Goal: Task Accomplishment & Management: Manage account settings

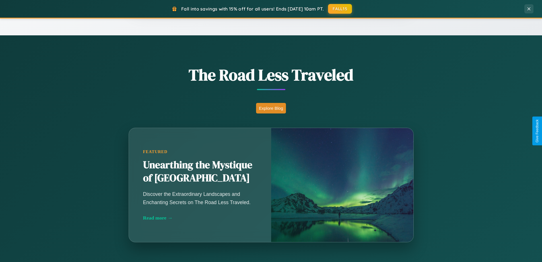
scroll to position [1096, 0]
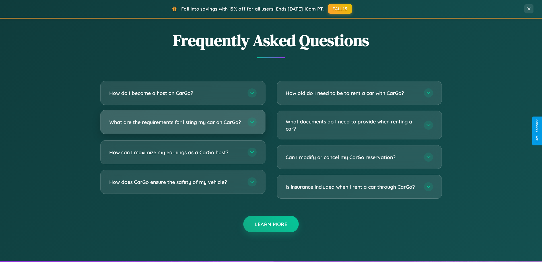
click at [183, 125] on h3 "What are the requirements for listing my car on CarGo?" at bounding box center [175, 121] width 133 height 7
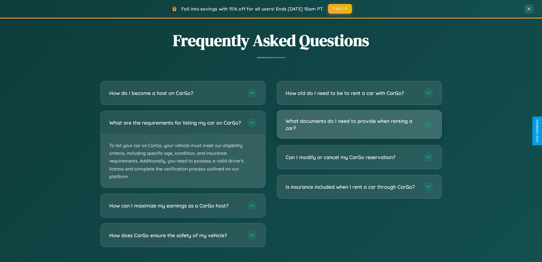
click at [359, 125] on h3 "What documents do I need to provide when renting a car?" at bounding box center [352, 124] width 133 height 14
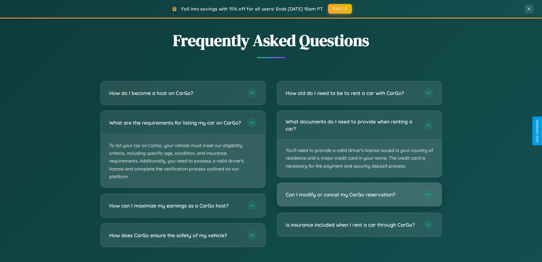
click at [359, 194] on h3 "Can I modify or cancel my CarGo reservation?" at bounding box center [352, 194] width 133 height 7
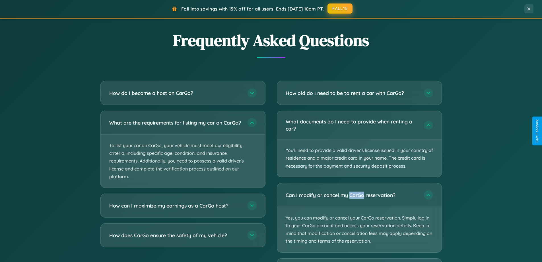
click at [341, 9] on button "FALL15" at bounding box center [340, 8] width 25 height 10
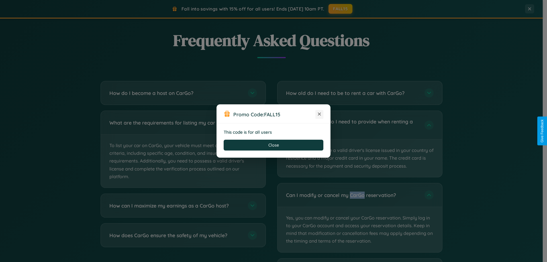
click at [319, 114] on icon at bounding box center [319, 114] width 6 height 6
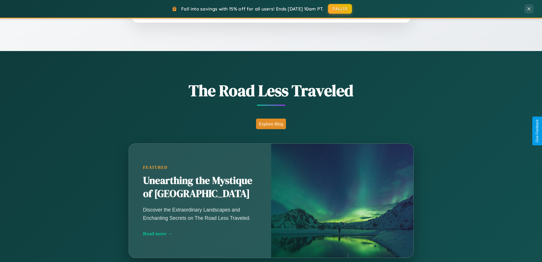
scroll to position [392, 0]
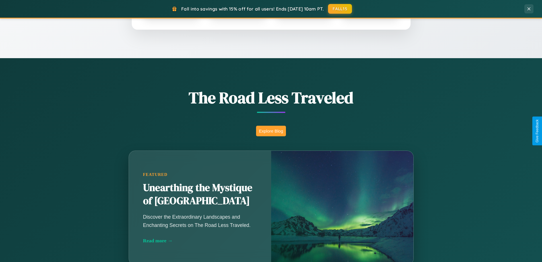
click at [271, 131] on button "Explore Blog" at bounding box center [271, 131] width 30 height 11
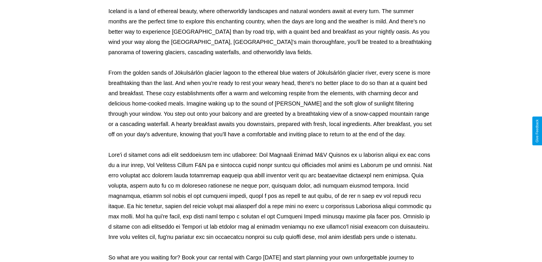
scroll to position [184, 0]
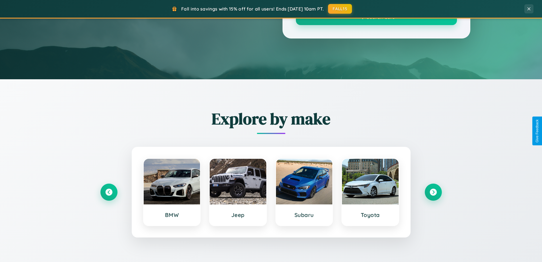
scroll to position [392, 0]
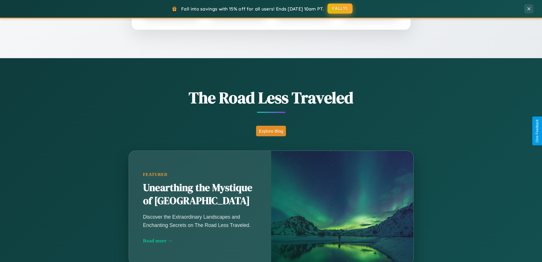
click at [341, 9] on button "FALL15" at bounding box center [340, 8] width 25 height 10
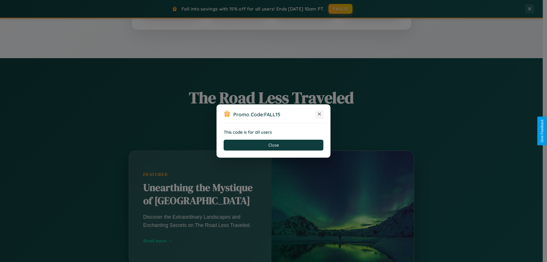
click at [319, 114] on icon at bounding box center [319, 114] width 6 height 6
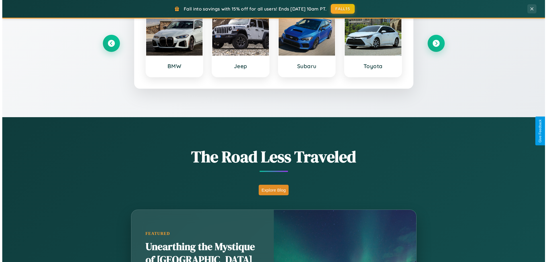
scroll to position [0, 0]
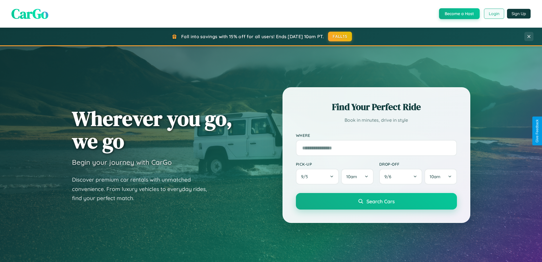
click at [494, 14] on button "Login" at bounding box center [494, 14] width 20 height 10
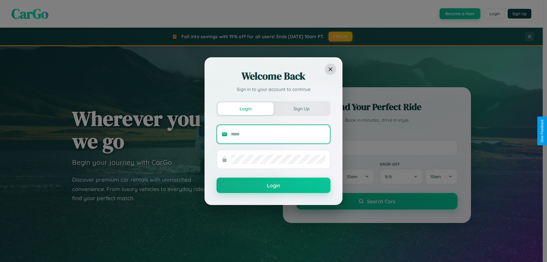
click at [278, 134] on input "text" at bounding box center [278, 134] width 95 height 9
type input "**********"
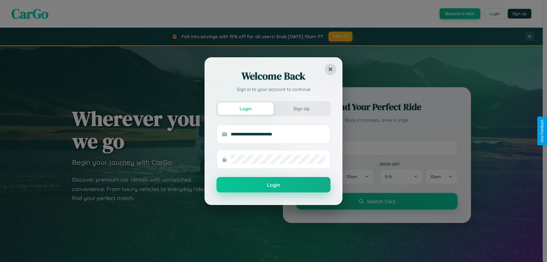
click at [273, 185] on button "Login" at bounding box center [273, 184] width 114 height 15
